Goal: Task Accomplishment & Management: Manage account settings

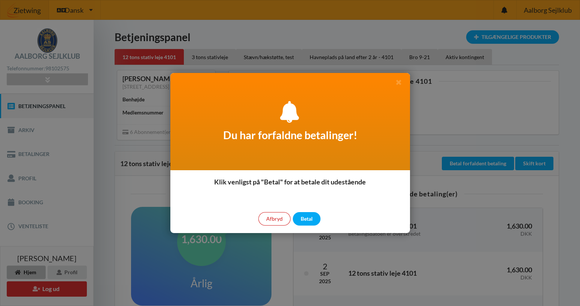
click at [268, 220] on div "Afbryd" at bounding box center [274, 218] width 32 height 13
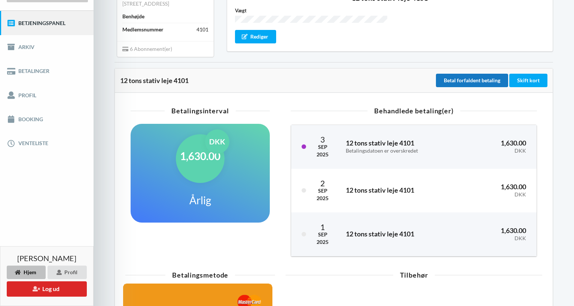
scroll to position [83, 0]
click at [479, 83] on button "Betal forfaldent betaling" at bounding box center [472, 80] width 72 height 13
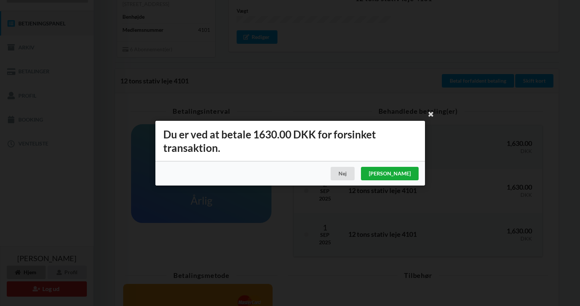
click at [409, 174] on div "[PERSON_NAME]" at bounding box center [389, 173] width 58 height 13
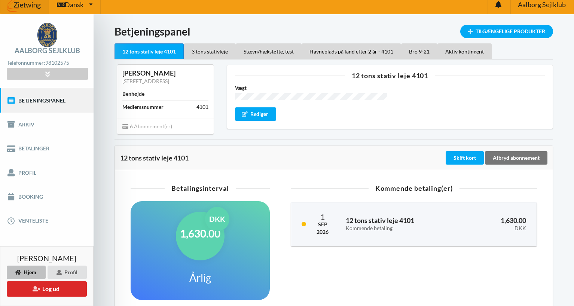
scroll to position [0, 0]
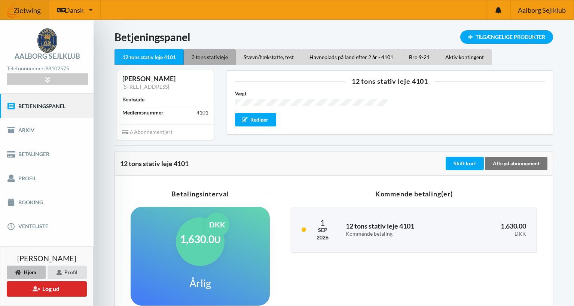
click at [213, 59] on div "3 tons stativleje" at bounding box center [210, 57] width 52 height 16
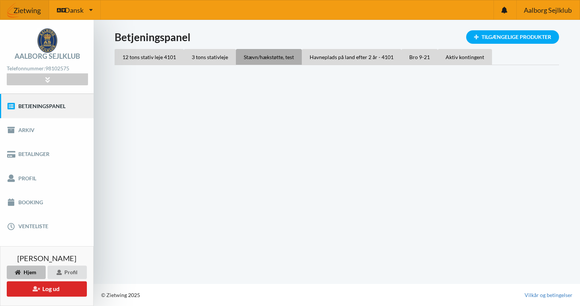
click at [278, 57] on div "Stævn/hækstøtte, test" at bounding box center [269, 57] width 66 height 16
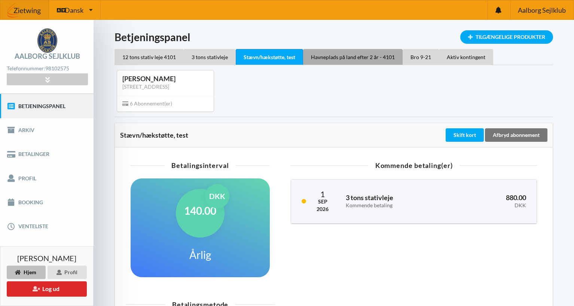
click at [343, 57] on div "Havneplads på land efter 2 år - 4101" at bounding box center [353, 57] width 100 height 16
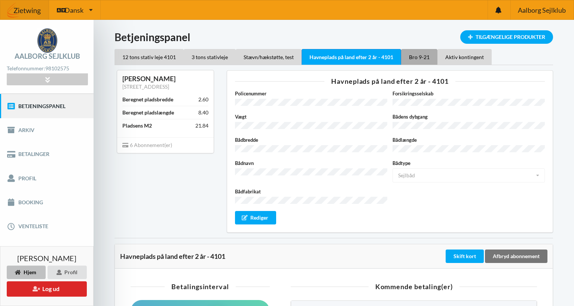
click at [423, 59] on div "Bro 9-21" at bounding box center [419, 57] width 36 height 16
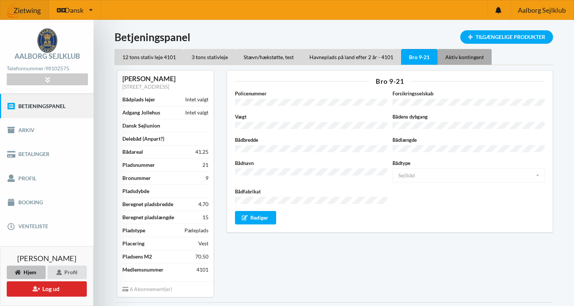
click at [473, 58] on div "Aktiv kontingent" at bounding box center [465, 57] width 54 height 16
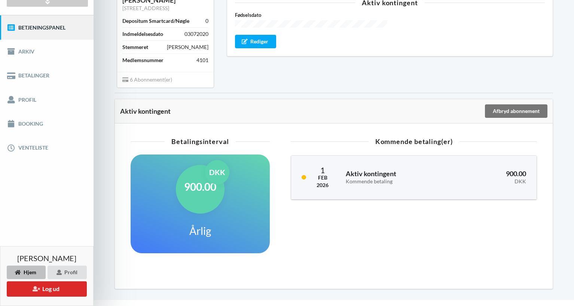
scroll to position [95, 0]
